Goal: Communication & Community: Answer question/provide support

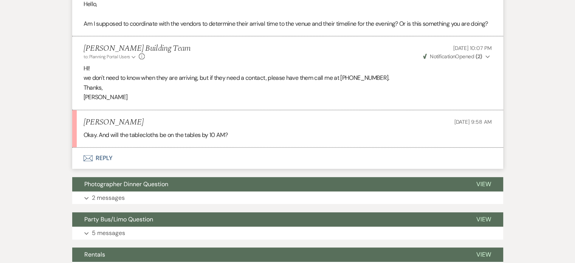
scroll to position [266, 0]
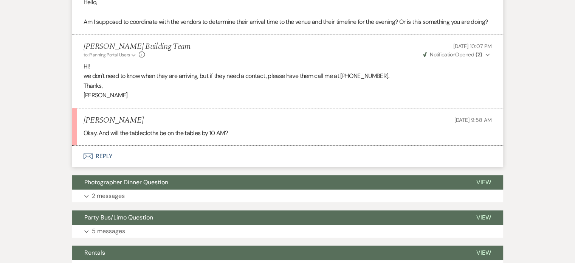
click at [574, 90] on html "Dashboard Manage Venues Expand The [PERSON_NAME] Building Bookings To Do Analyt…" at bounding box center [287, 156] width 575 height 845
click at [103, 165] on button "Envelope Reply" at bounding box center [287, 155] width 431 height 21
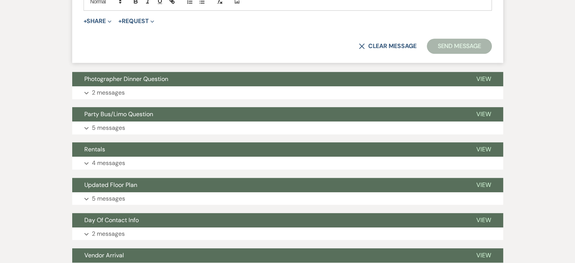
scroll to position [585, 0]
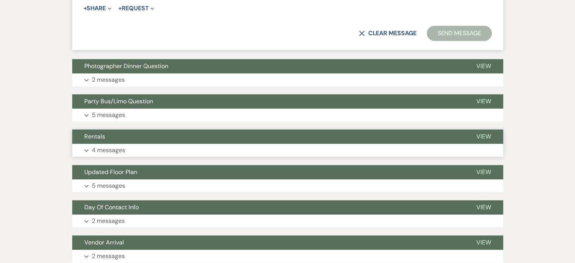
click at [391, 156] on button "Expand 4 messages" at bounding box center [287, 150] width 431 height 13
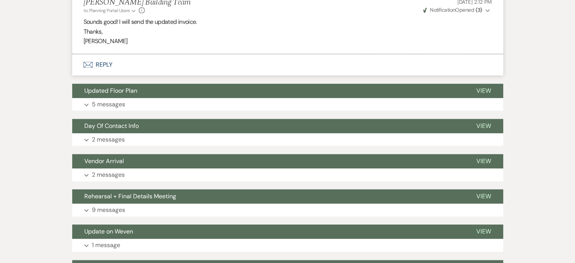
scroll to position [974, 0]
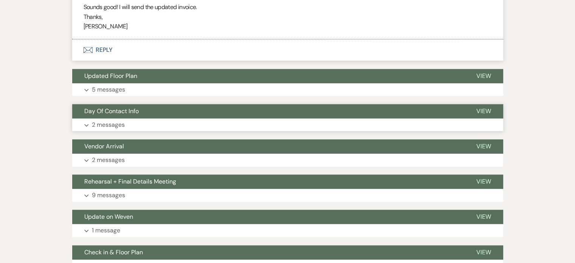
click at [116, 130] on p "2 messages" at bounding box center [108, 125] width 33 height 10
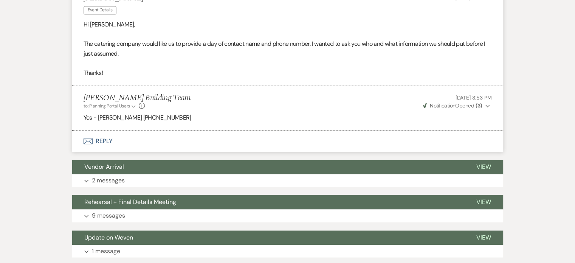
scroll to position [1113, 0]
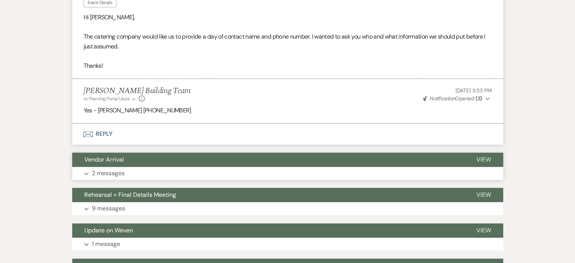
click at [110, 178] on p "2 messages" at bounding box center [108, 173] width 33 height 10
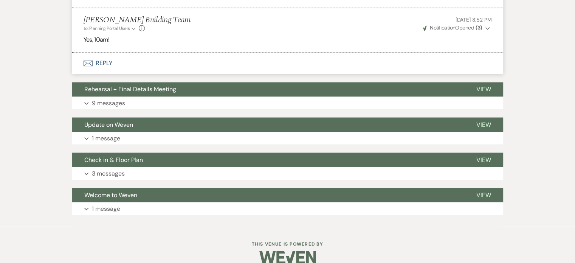
scroll to position [1345, 0]
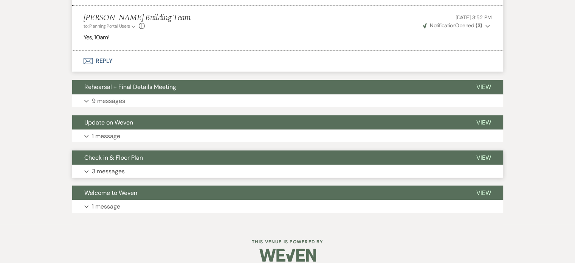
click at [133, 177] on button "Expand 3 messages" at bounding box center [287, 170] width 431 height 13
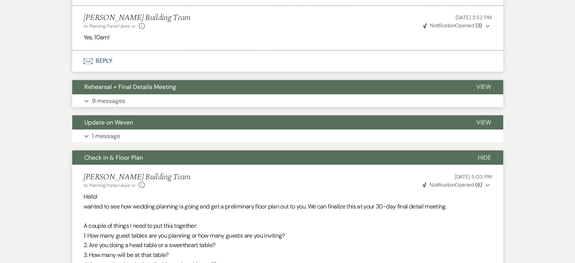
click at [321, 106] on button "Expand 9 messages" at bounding box center [287, 100] width 431 height 13
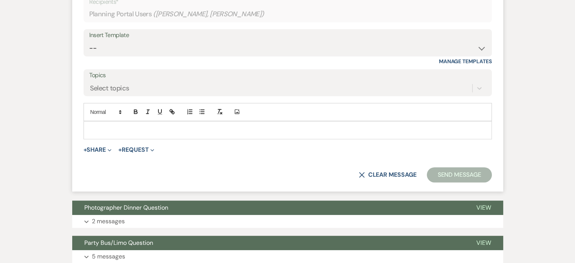
scroll to position [450, 0]
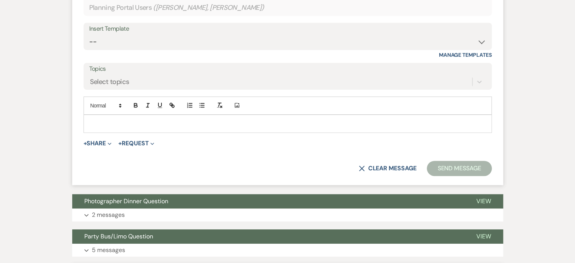
click at [336, 128] on p at bounding box center [288, 123] width 396 height 8
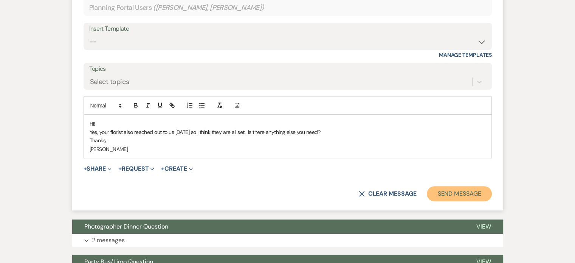
click at [444, 201] on button "Send Message" at bounding box center [458, 193] width 65 height 15
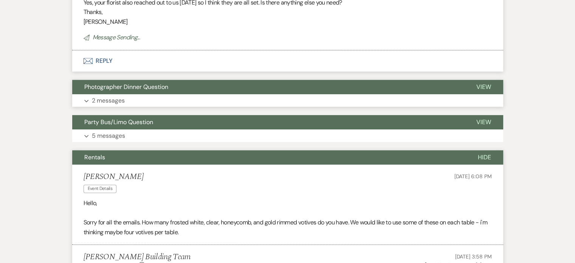
scroll to position [539, 0]
